Goal: Check status: Check status

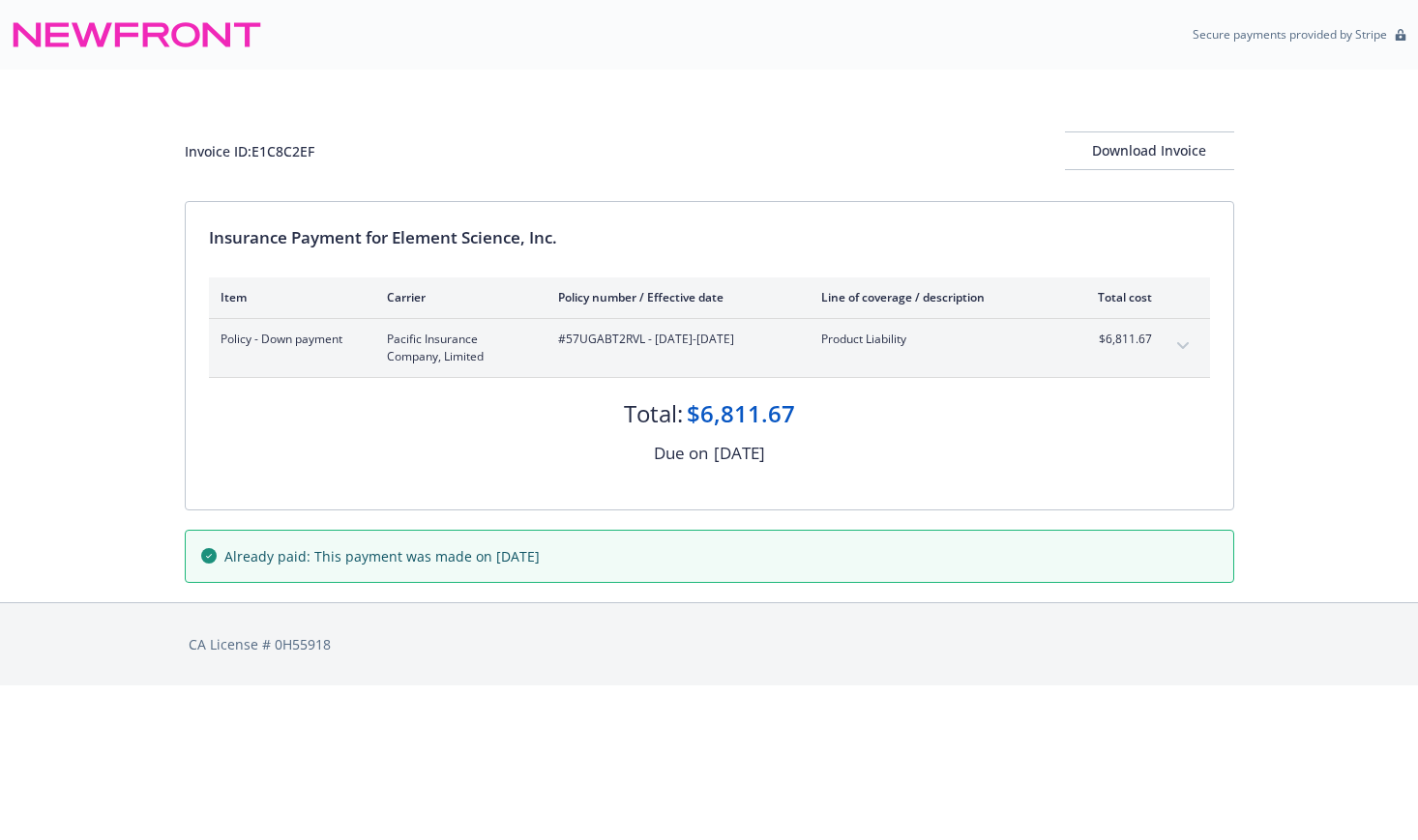
click at [344, 346] on span "Policy - Down payment" at bounding box center [288, 340] width 135 height 18
click at [631, 338] on span "#57UGABT2RVL - [DATE]-[DATE]" at bounding box center [673, 340] width 232 height 18
click at [1188, 340] on button "expand content" at bounding box center [1182, 346] width 31 height 31
